Goal: Information Seeking & Learning: Learn about a topic

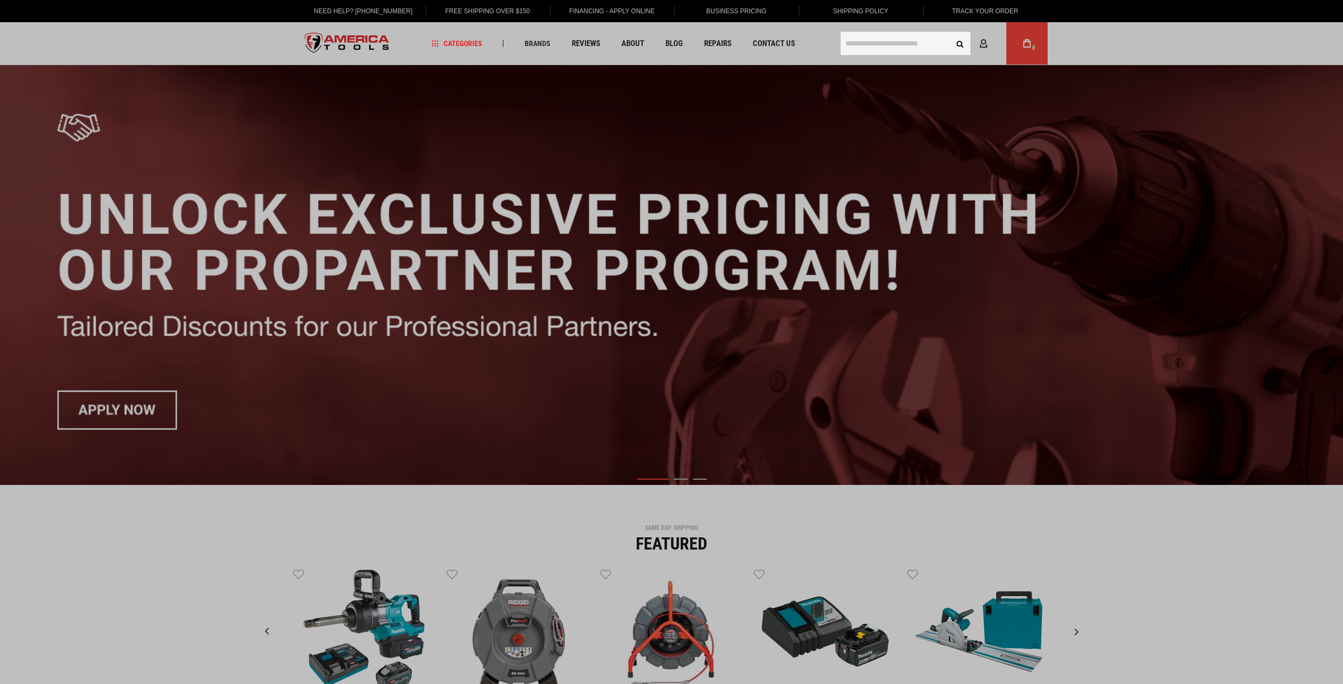
click at [875, 42] on input "text" at bounding box center [906, 43] width 130 height 23
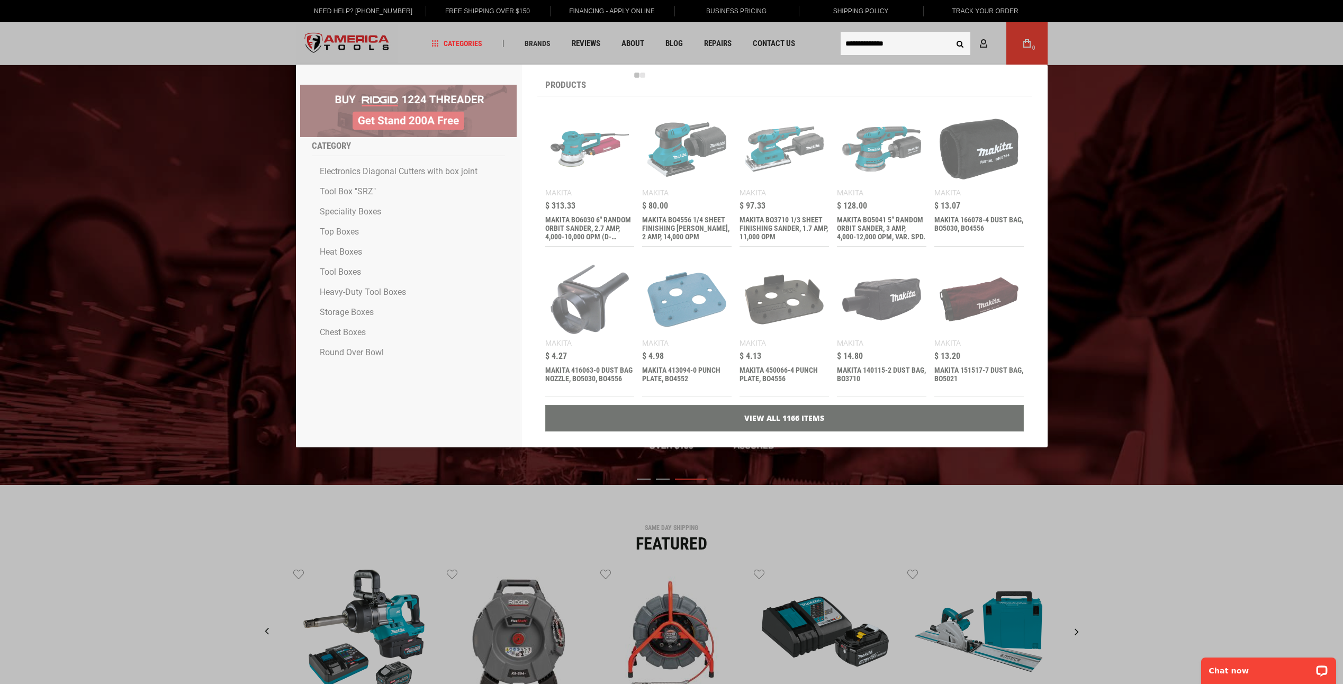
type input "**********"
click at [950, 33] on button "Search" at bounding box center [960, 43] width 20 height 20
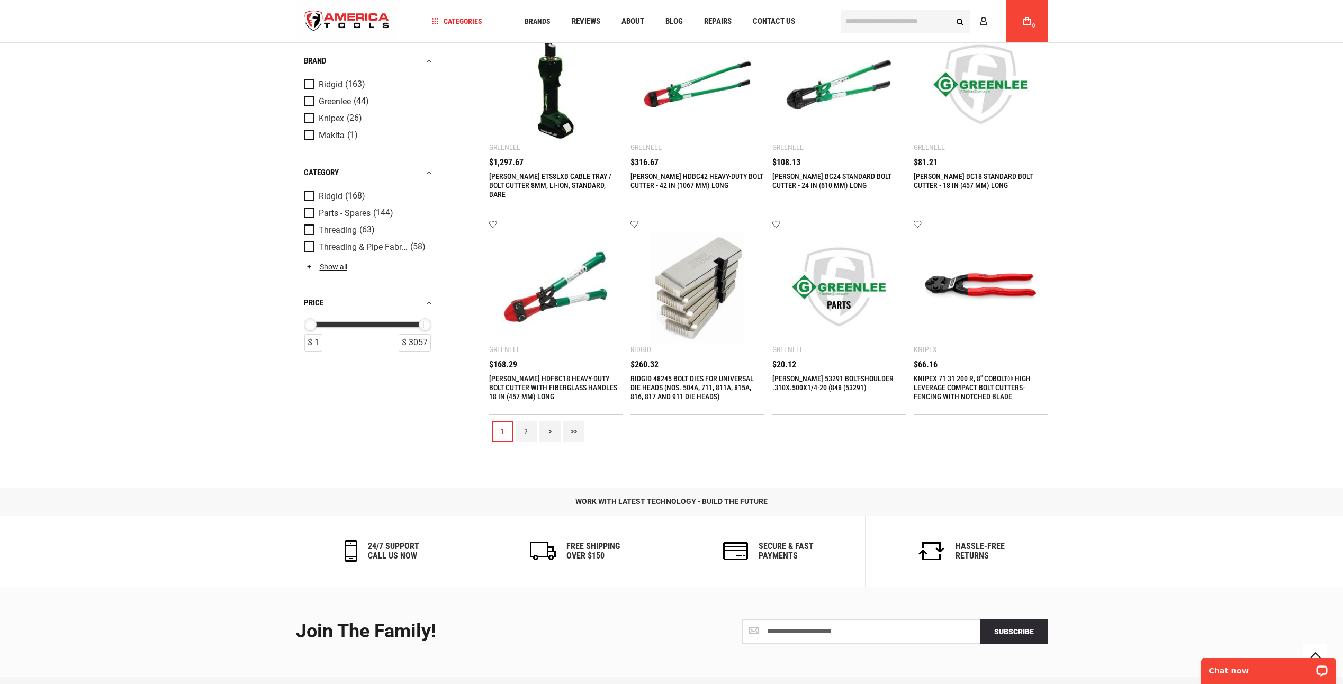
scroll to position [1112, 0]
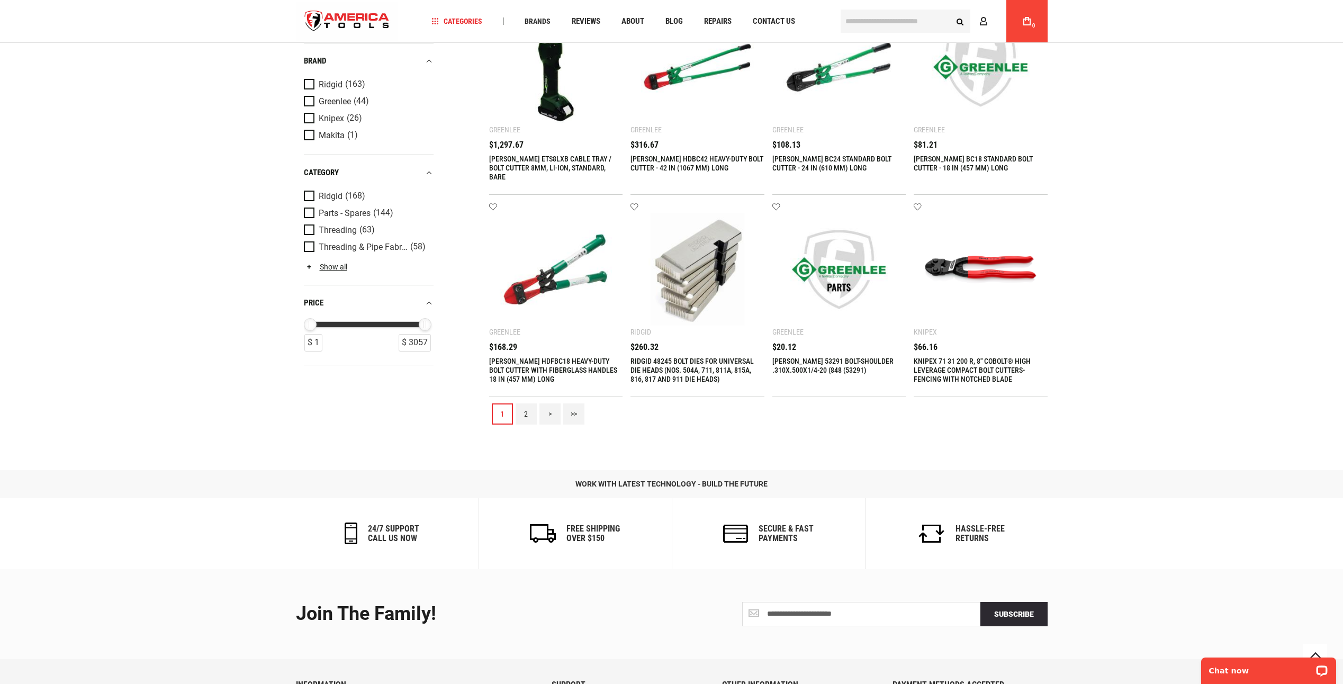
click at [522, 417] on link "2" at bounding box center [526, 413] width 21 height 21
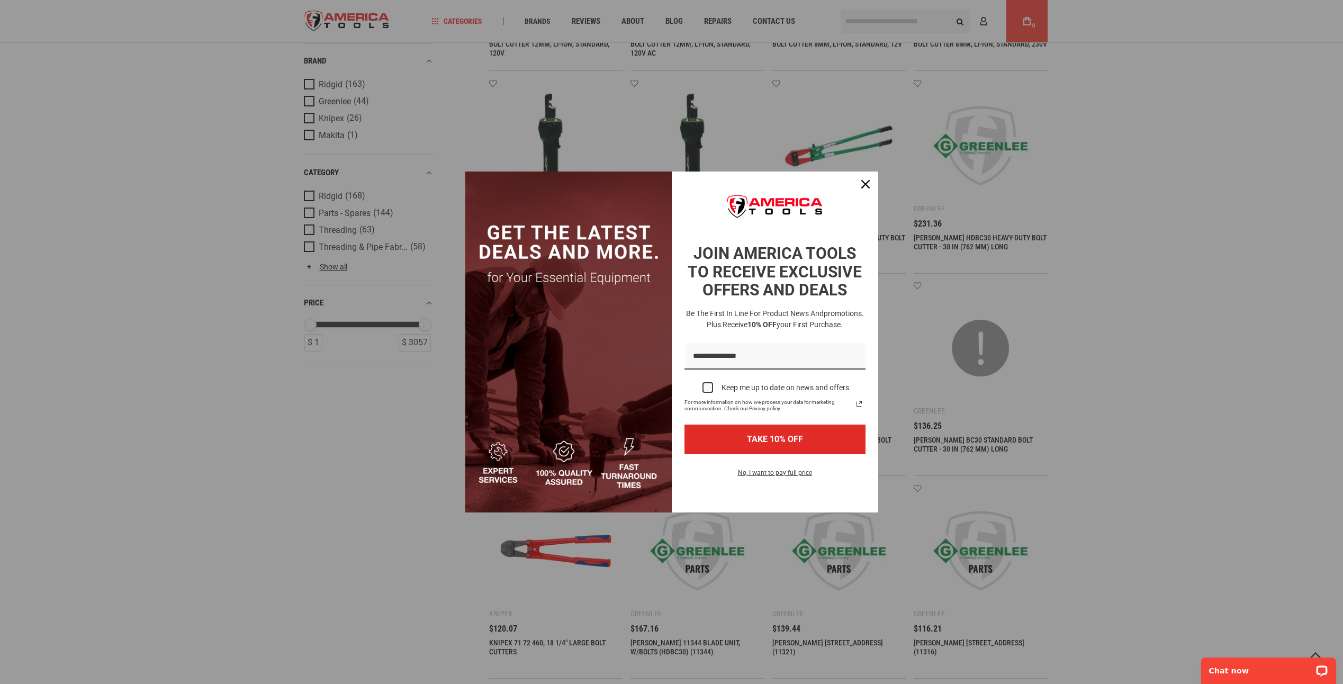
scroll to position [635, 0]
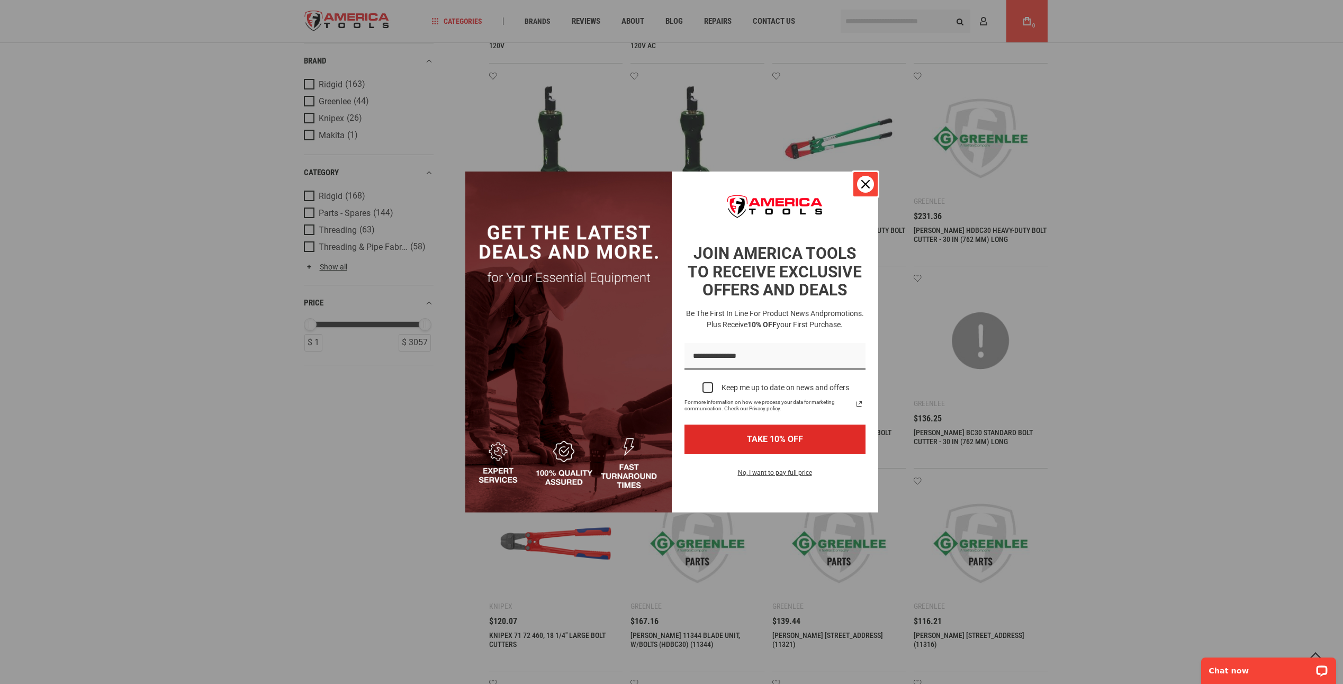
click at [865, 185] on icon "close icon" at bounding box center [865, 184] width 8 height 8
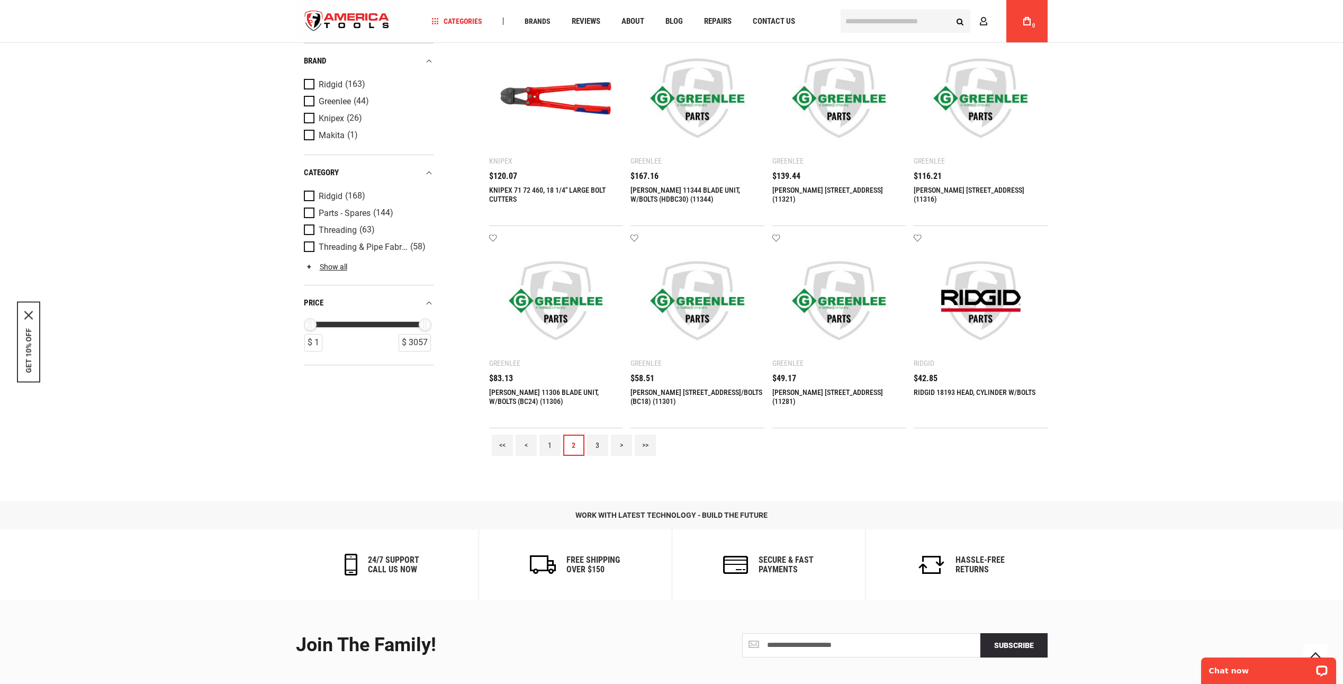
scroll to position [1218, 0]
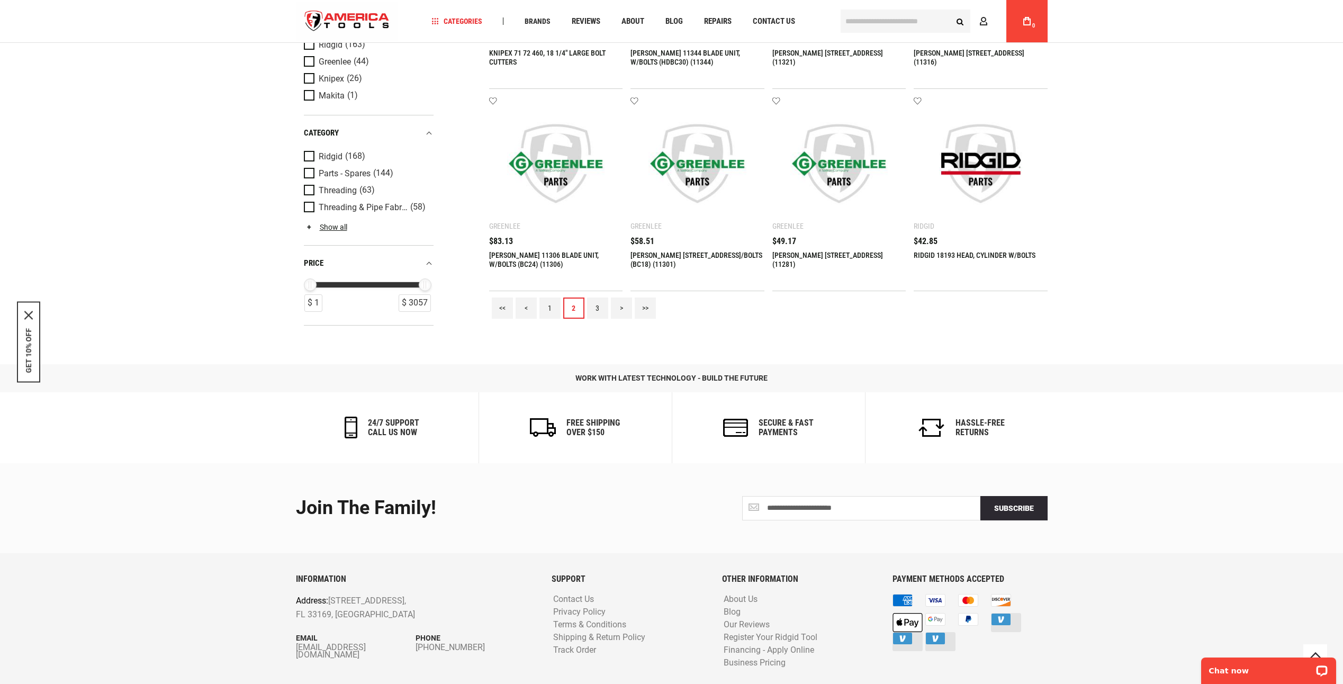
click at [593, 302] on link "3" at bounding box center [597, 308] width 21 height 21
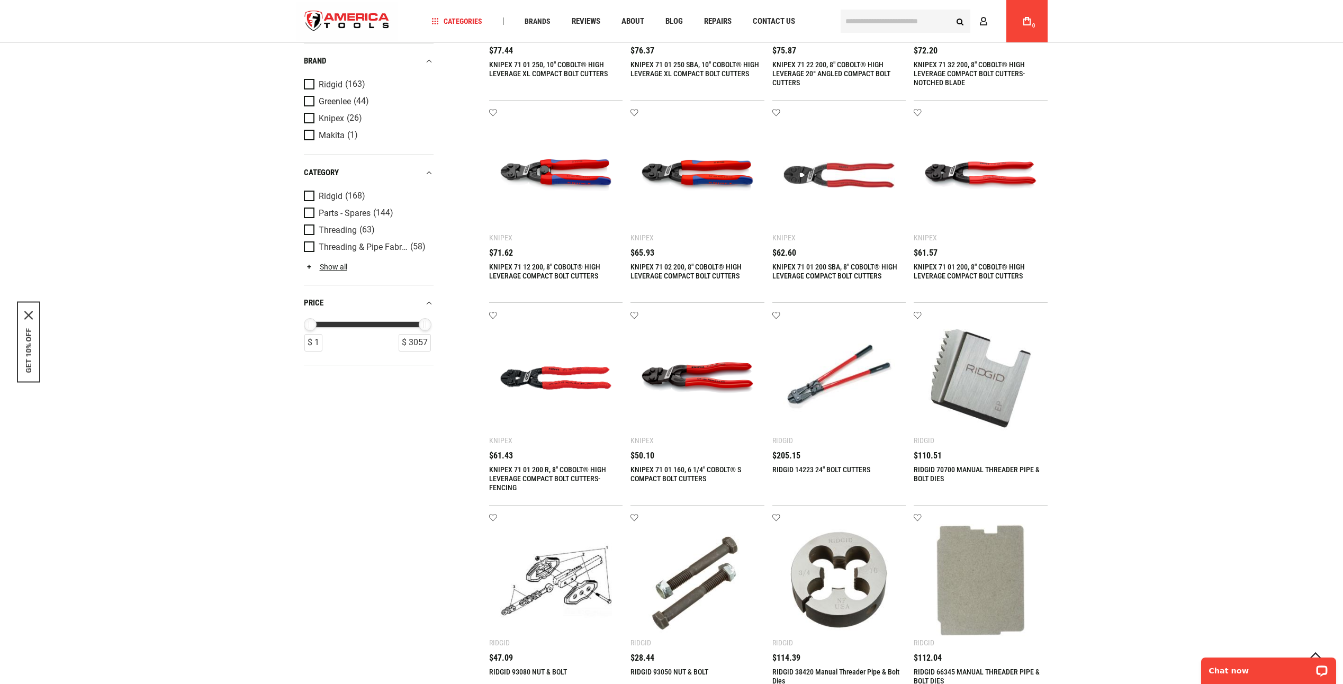
scroll to position [953, 0]
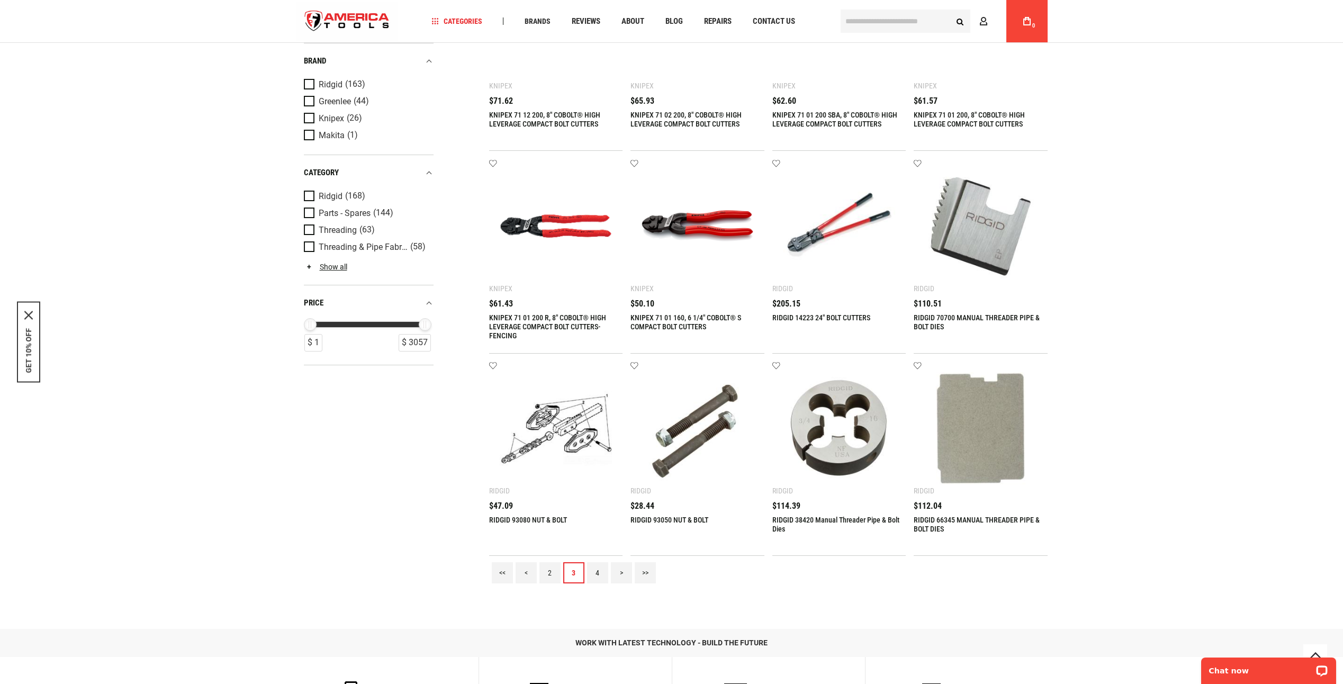
click at [591, 568] on link "4" at bounding box center [597, 572] width 21 height 21
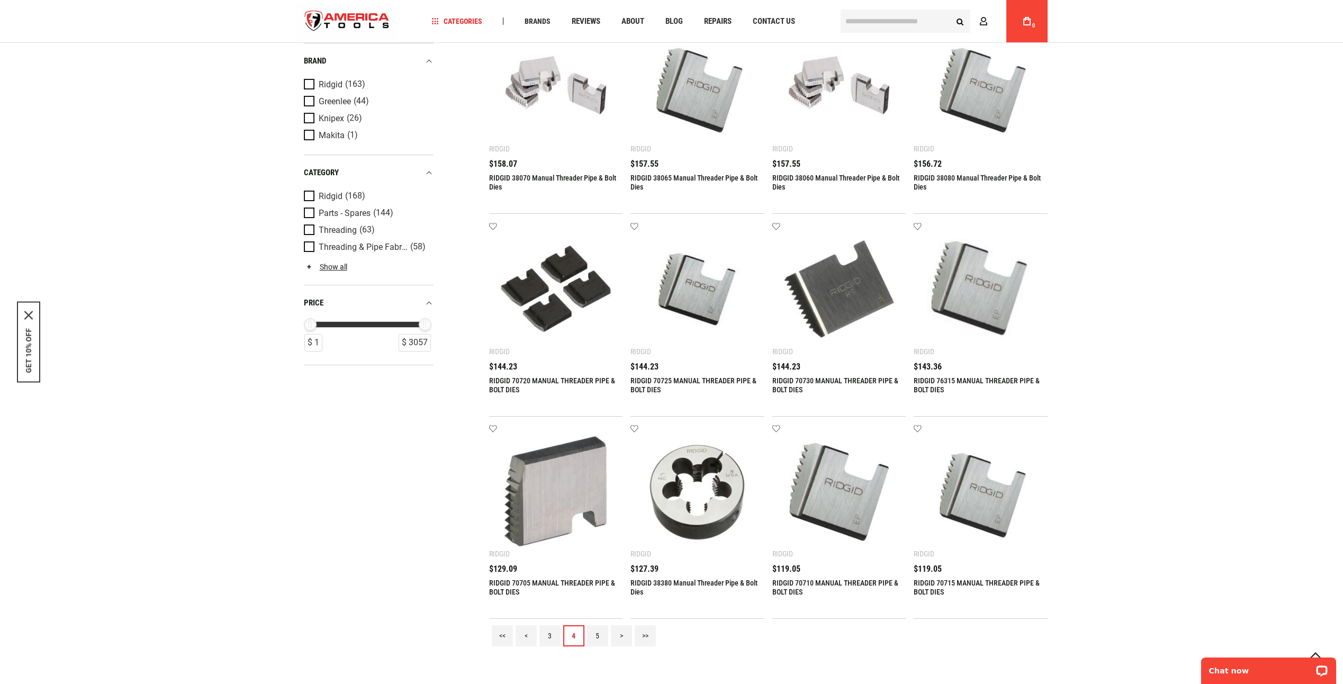
scroll to position [1059, 0]
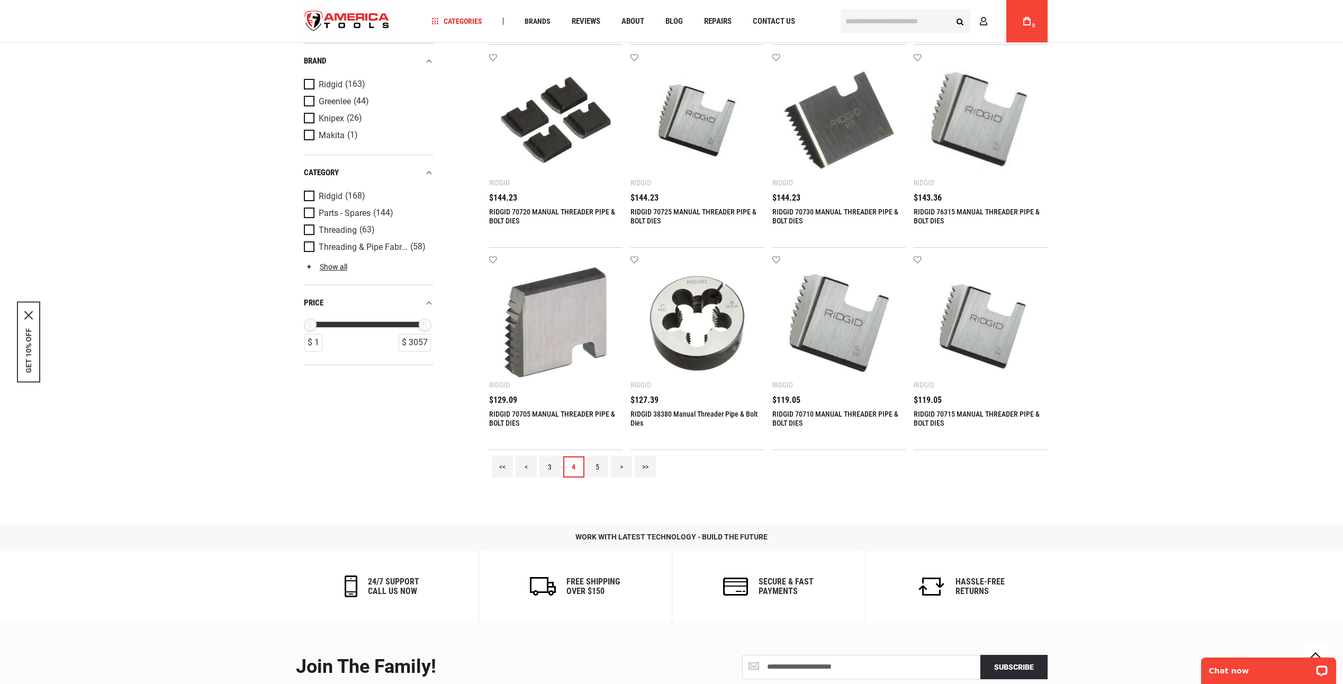
click at [596, 463] on link "5" at bounding box center [597, 466] width 21 height 21
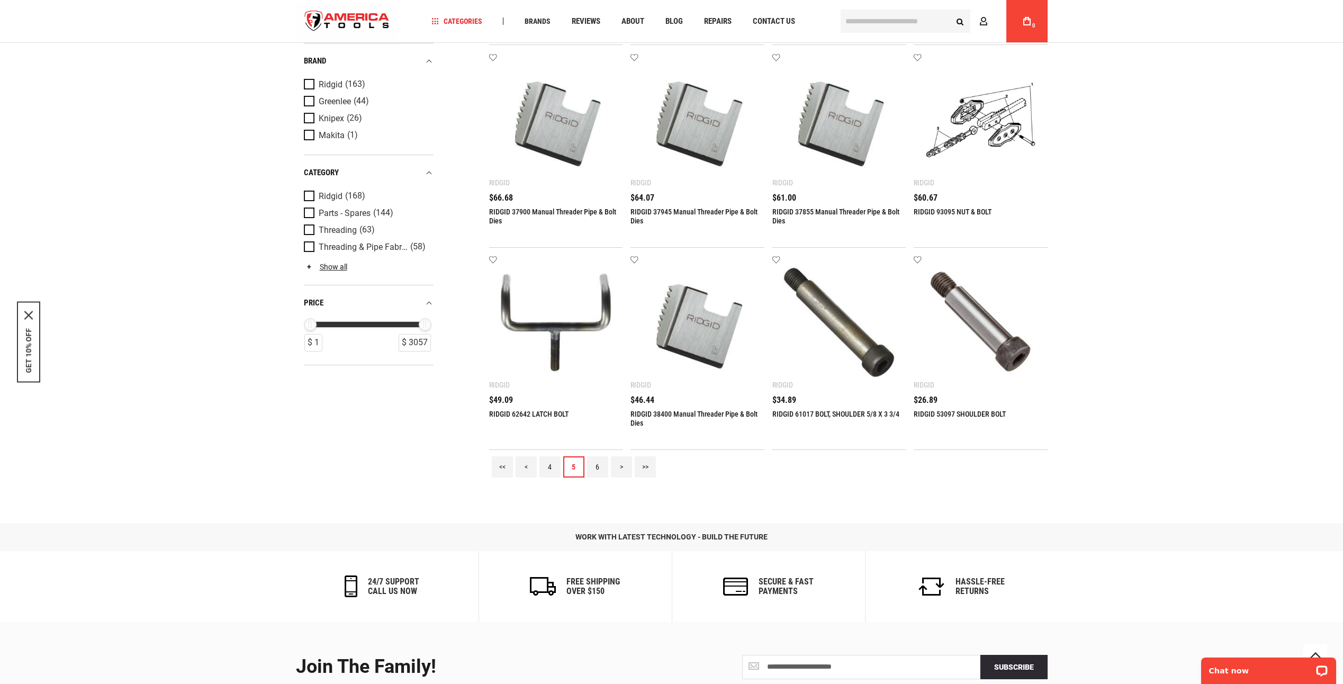
click at [599, 468] on link "6" at bounding box center [597, 466] width 21 height 21
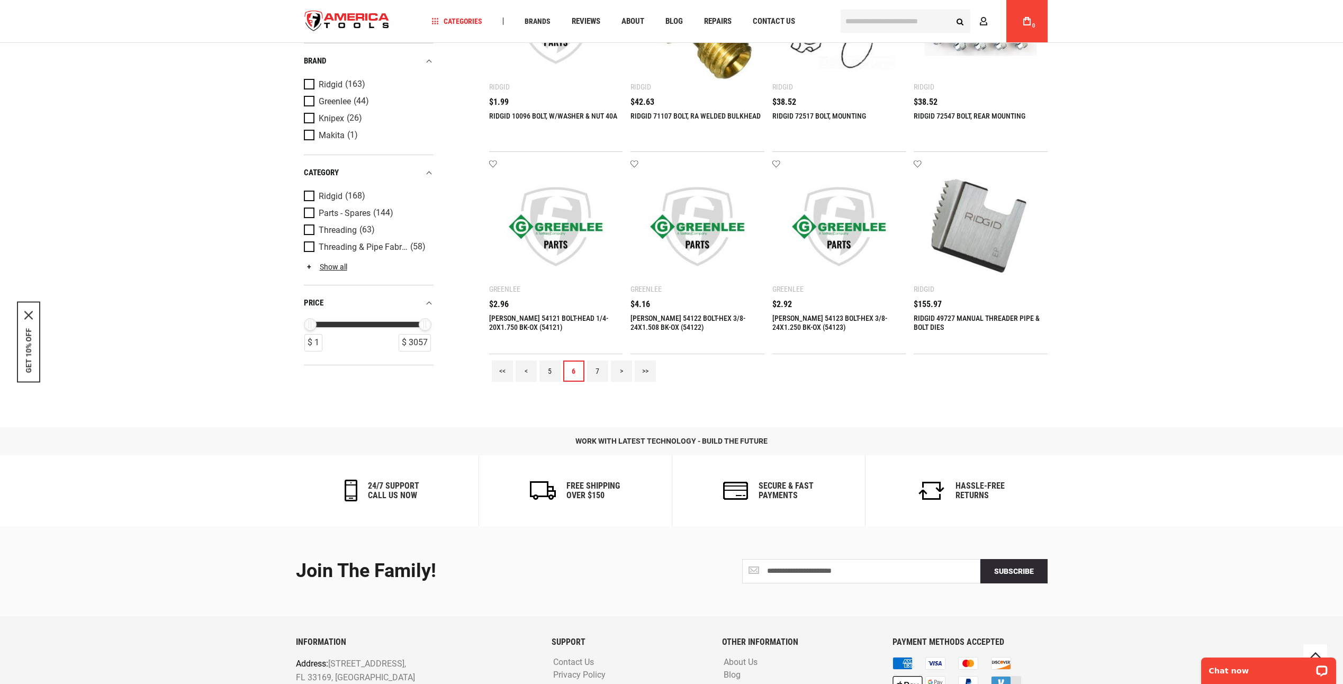
scroll to position [1165, 0]
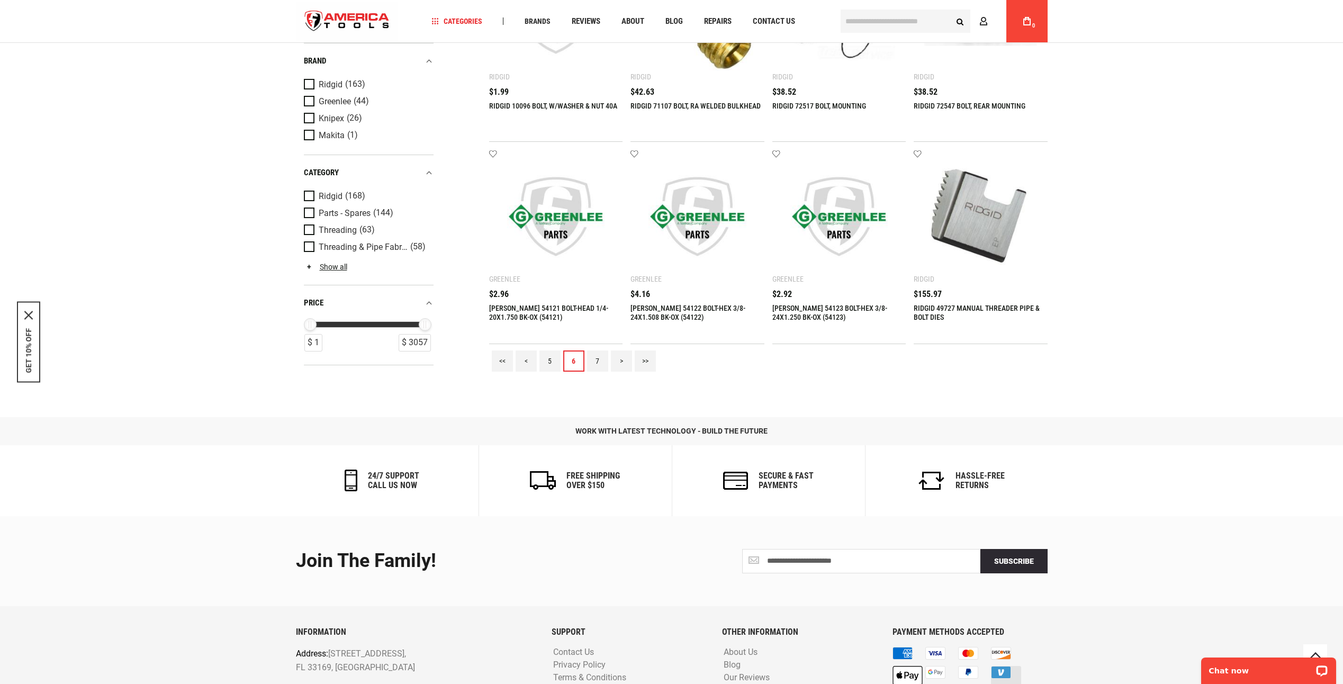
click at [597, 357] on link "7" at bounding box center [597, 361] width 21 height 21
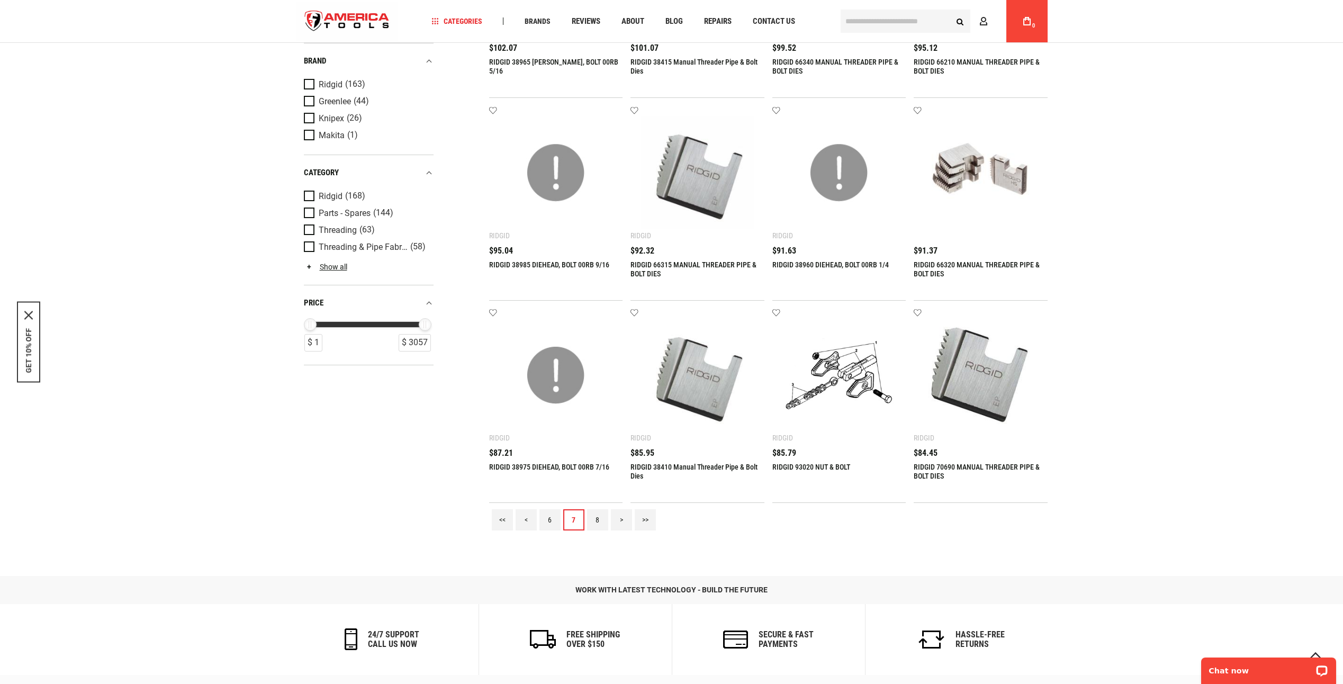
scroll to position [1243, 0]
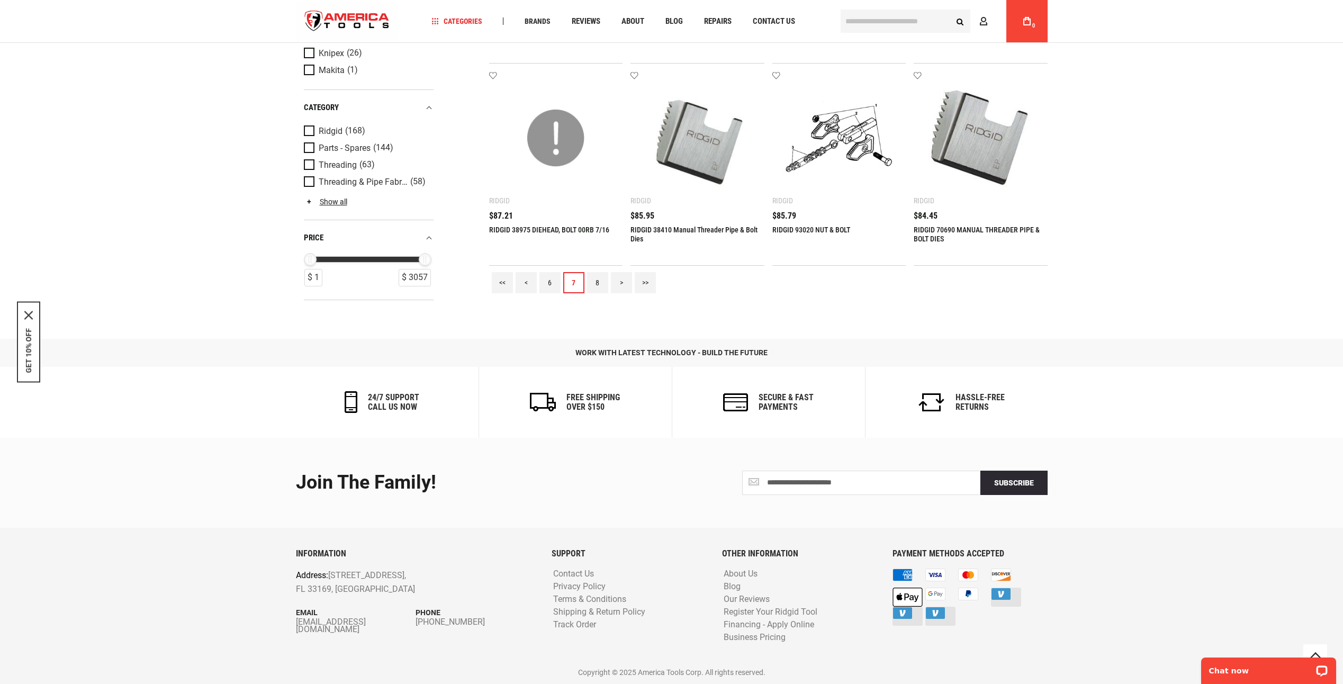
click at [594, 284] on link "8" at bounding box center [597, 282] width 21 height 21
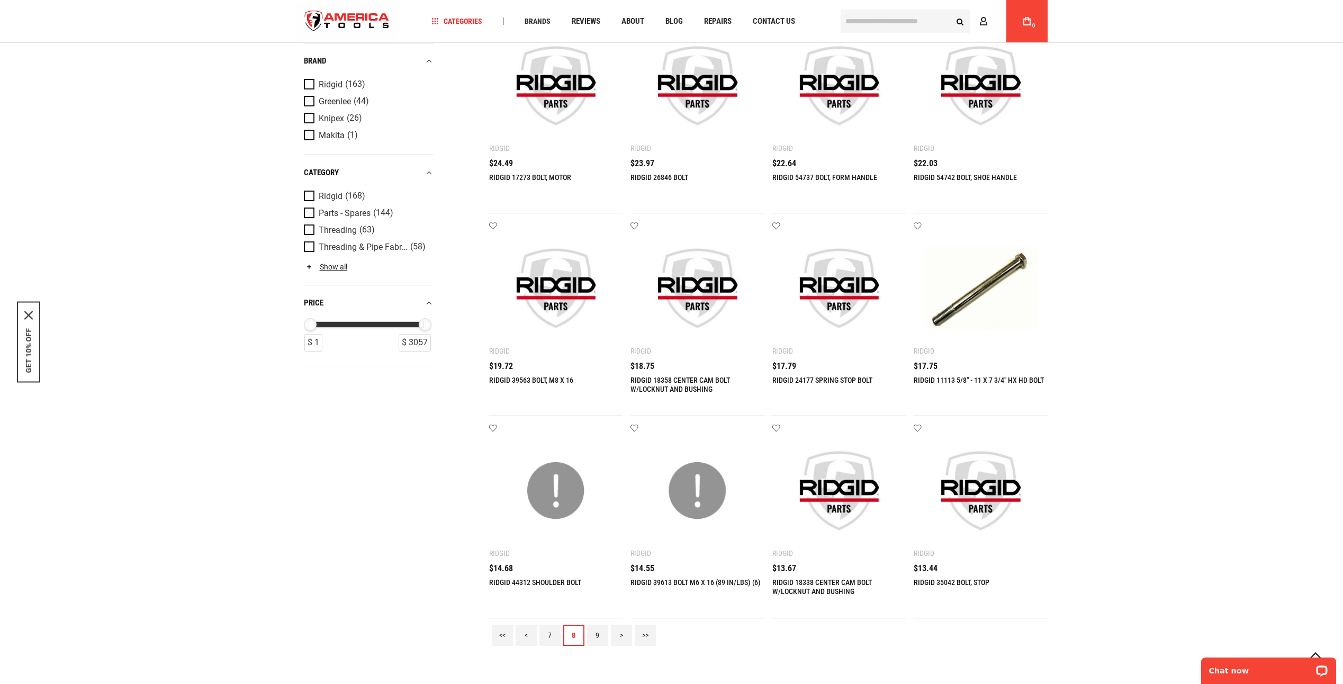
scroll to position [1112, 0]
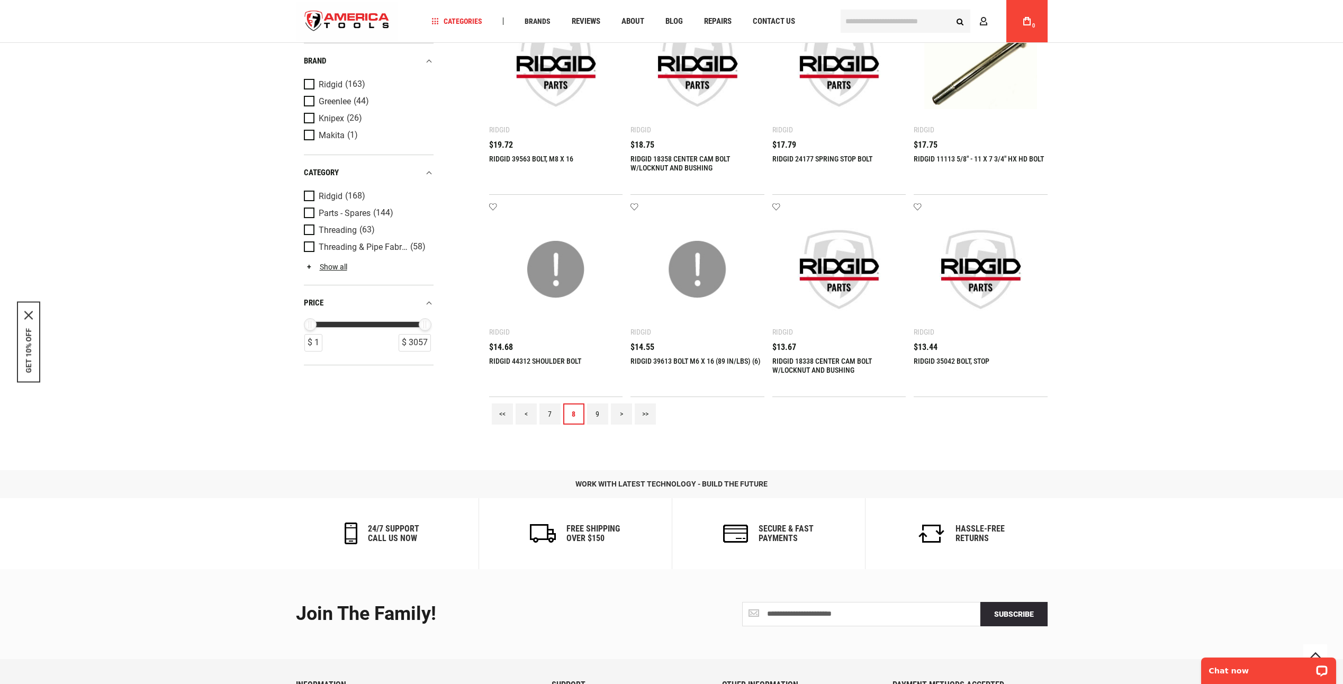
click at [602, 416] on link "9" at bounding box center [597, 413] width 21 height 21
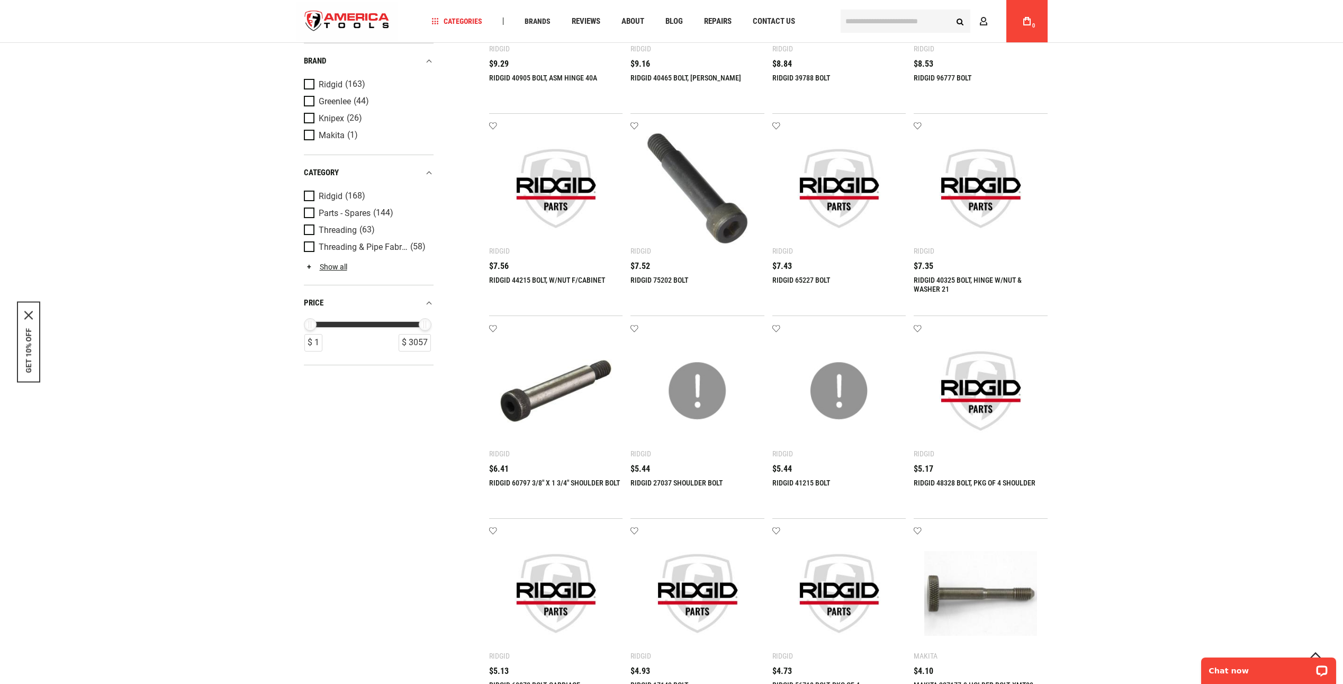
scroll to position [900, 0]
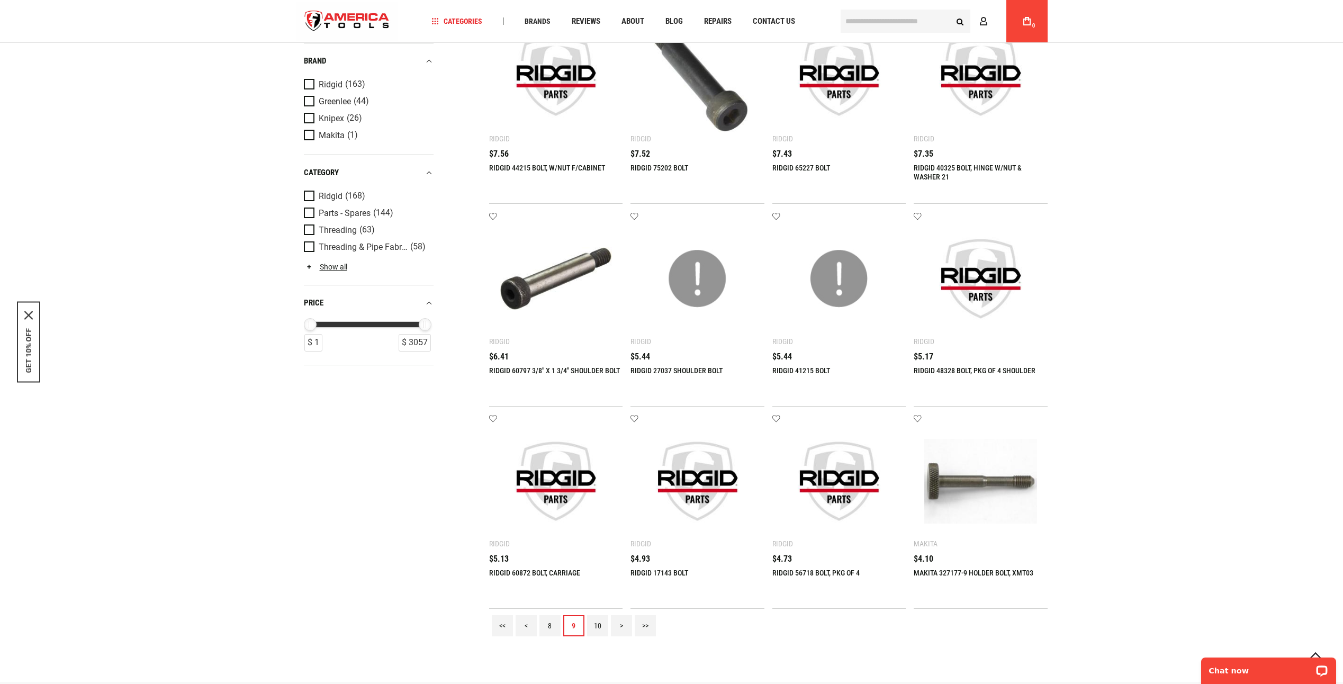
click at [597, 627] on link "10" at bounding box center [597, 625] width 21 height 21
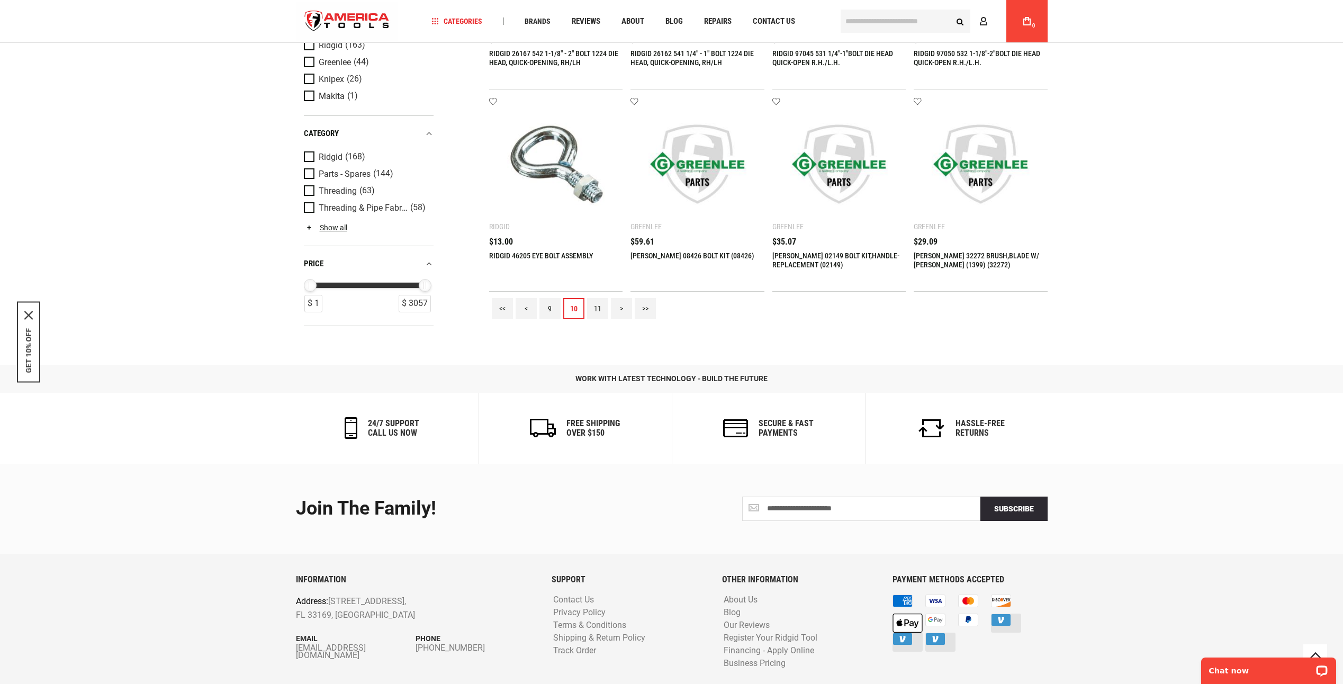
scroll to position [1218, 0]
click at [593, 308] on link "11" at bounding box center [597, 308] width 21 height 21
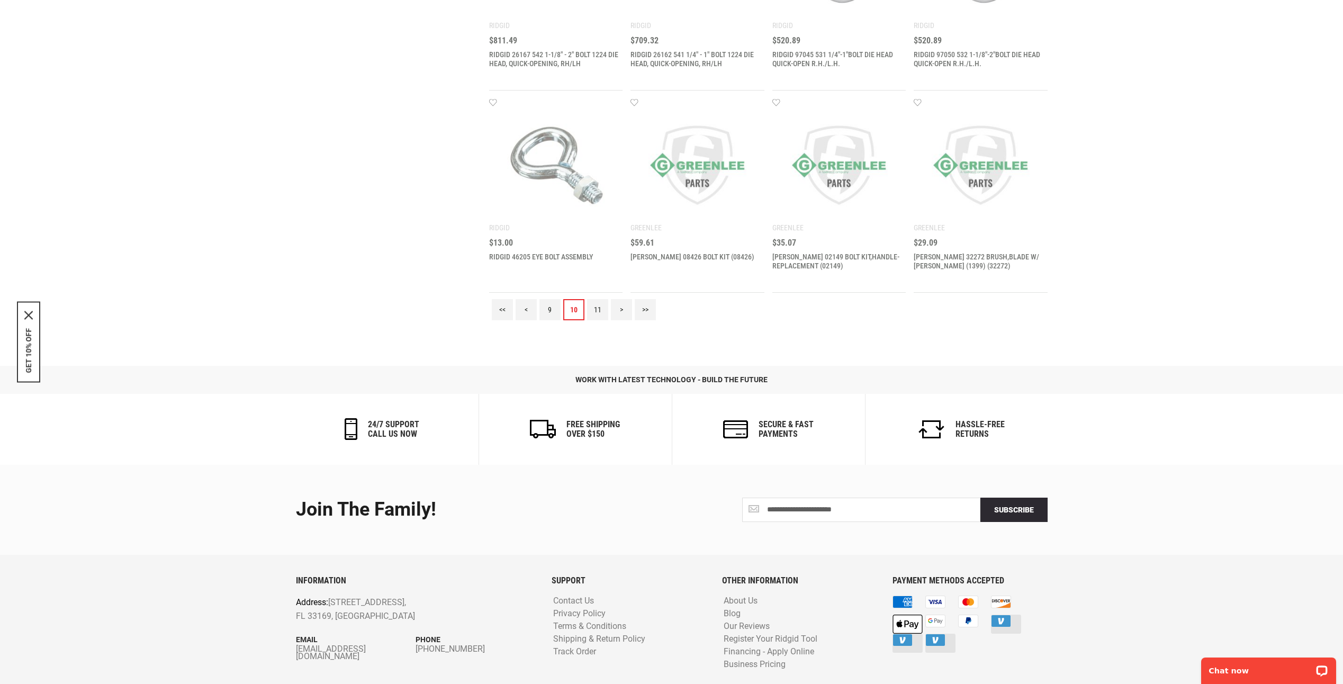
scroll to position [0, 0]
